Goal: Task Accomplishment & Management: Complete application form

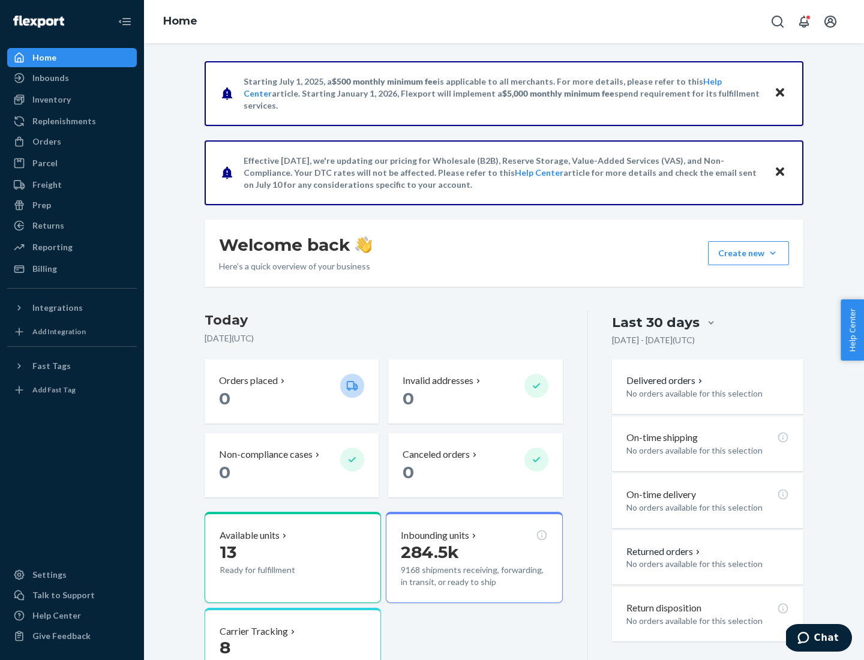
click at [46, 142] on div "Orders" at bounding box center [46, 142] width 29 height 12
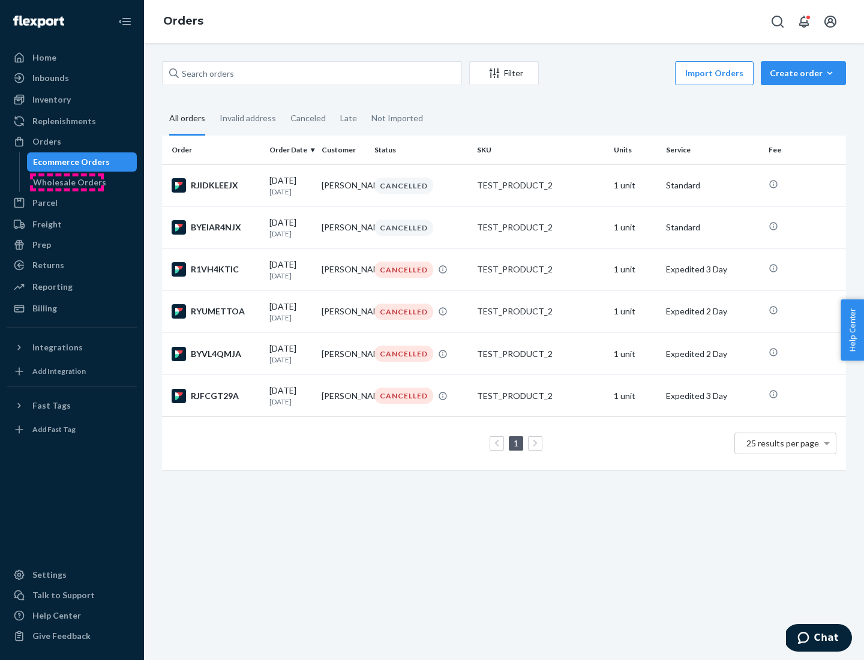
click at [67, 182] on div "Wholesale Orders" at bounding box center [69, 182] width 73 height 12
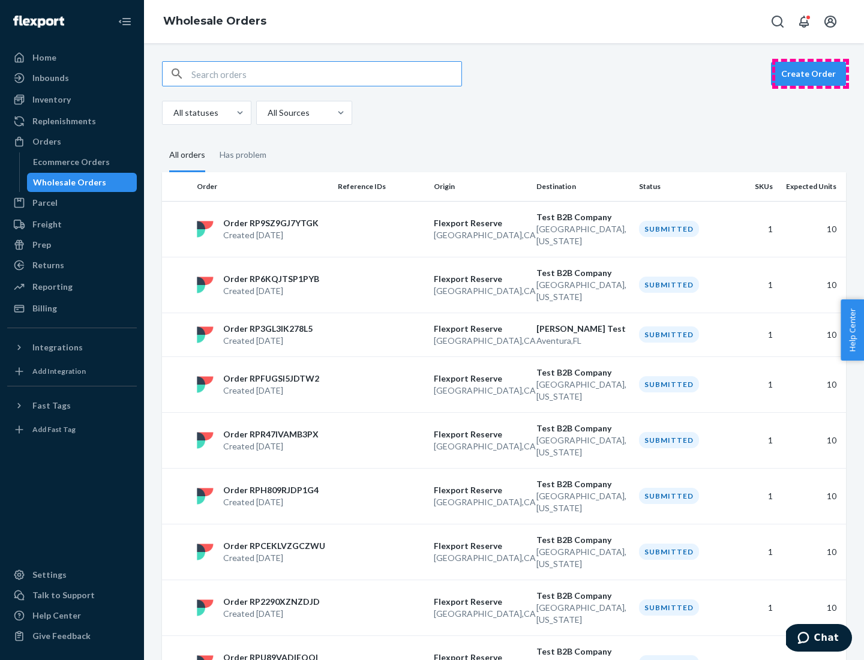
click at [811, 74] on button "Create Order" at bounding box center [808, 74] width 75 height 24
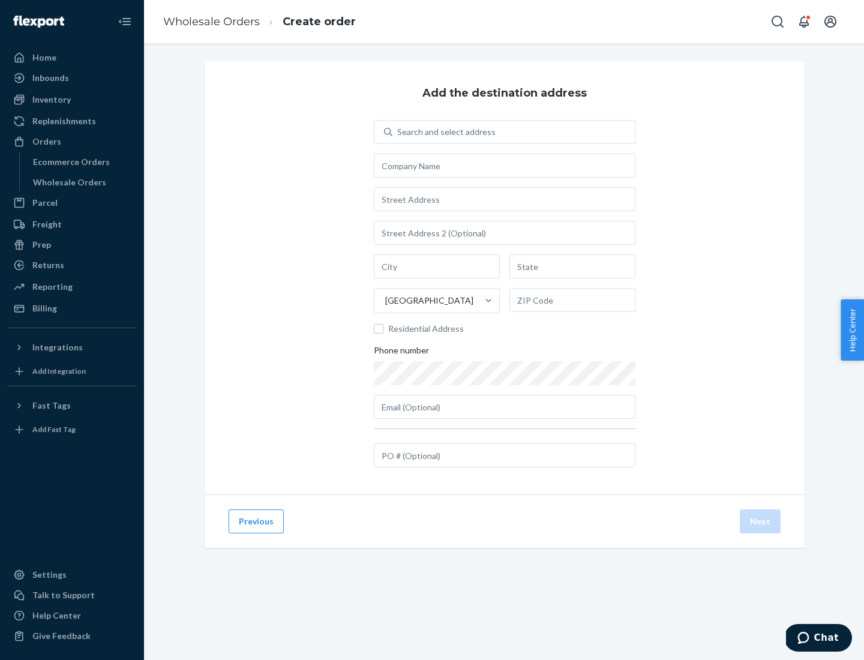
click at [444, 132] on div "Search and select address" at bounding box center [446, 132] width 98 height 12
click at [398, 132] on input "Search and select address" at bounding box center [397, 132] width 1 height 12
type input "[PERSON_NAME] Test"
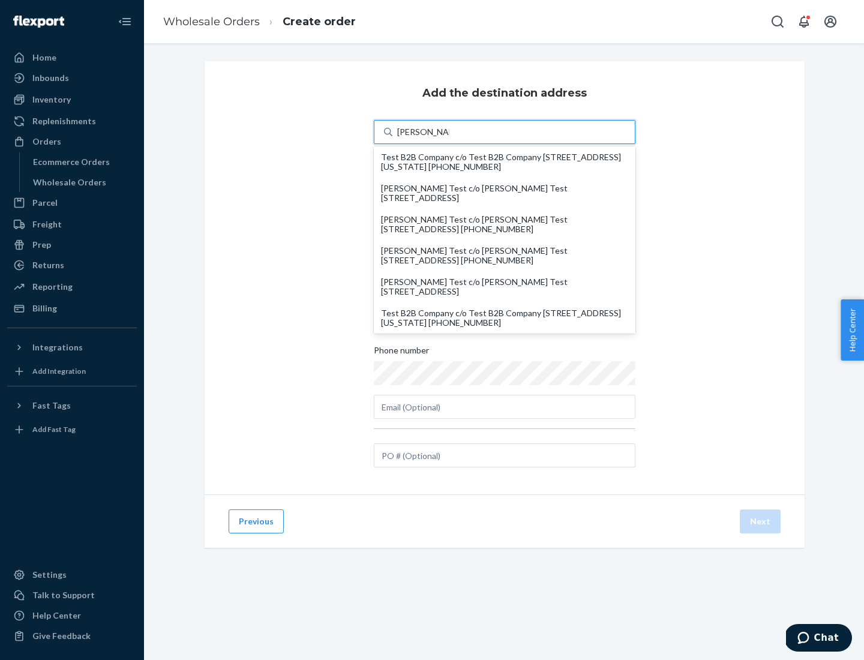
click at [505, 318] on div "Test B2B Company c/o Test B2B Company [STREET_ADDRESS][US_STATE] [PHONE_NUMBER]" at bounding box center [504, 317] width 247 height 19
click at [449, 138] on input "[PERSON_NAME] Test" at bounding box center [423, 132] width 52 height 12
type input "Test B2B Company"
type input "[GEOGRAPHIC_DATA]"
type input "[US_STATE]"
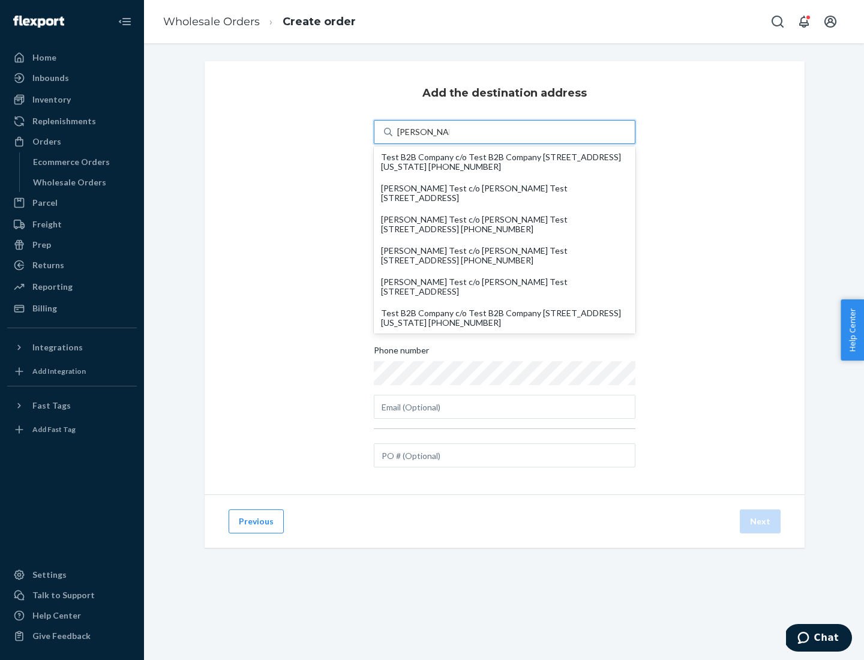
type input "29405"
type input "[STREET_ADDRESS]"
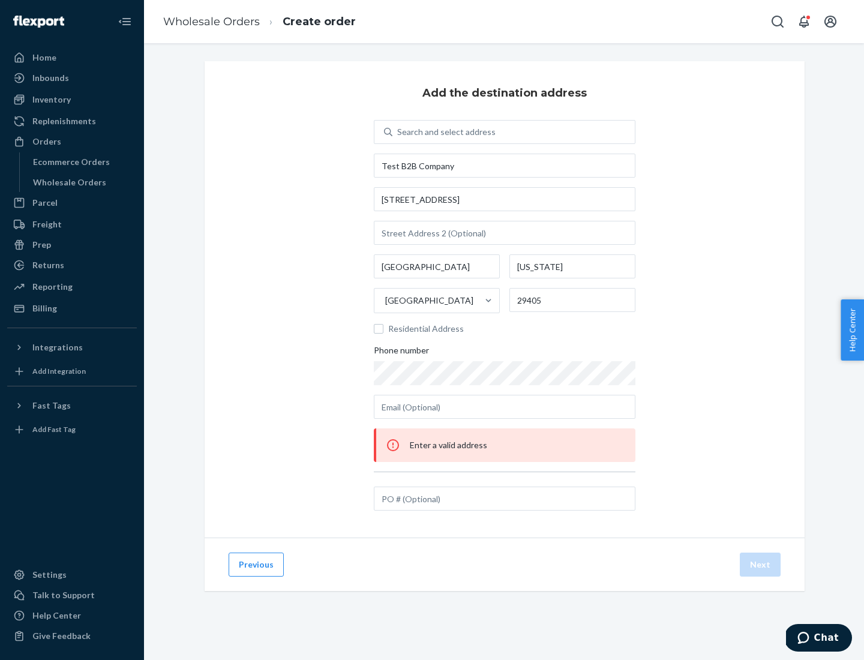
click at [514, 132] on div "Search and select address" at bounding box center [513, 132] width 242 height 22
click at [398, 132] on input "Search and select address" at bounding box center [397, 132] width 1 height 12
type input "test"
